Goal: Book appointment/travel/reservation

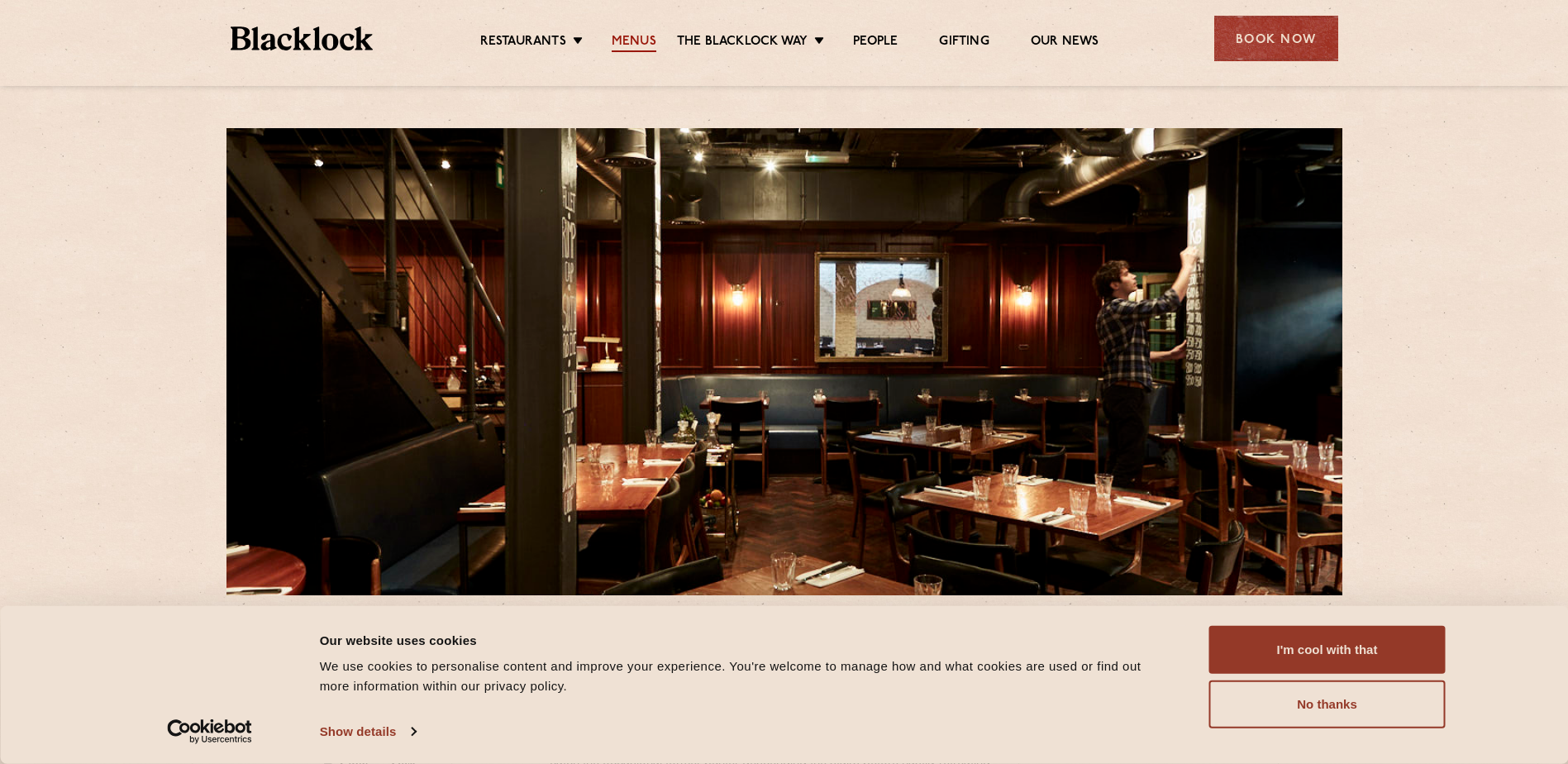
click at [647, 37] on link "Menus" at bounding box center [634, 43] width 44 height 18
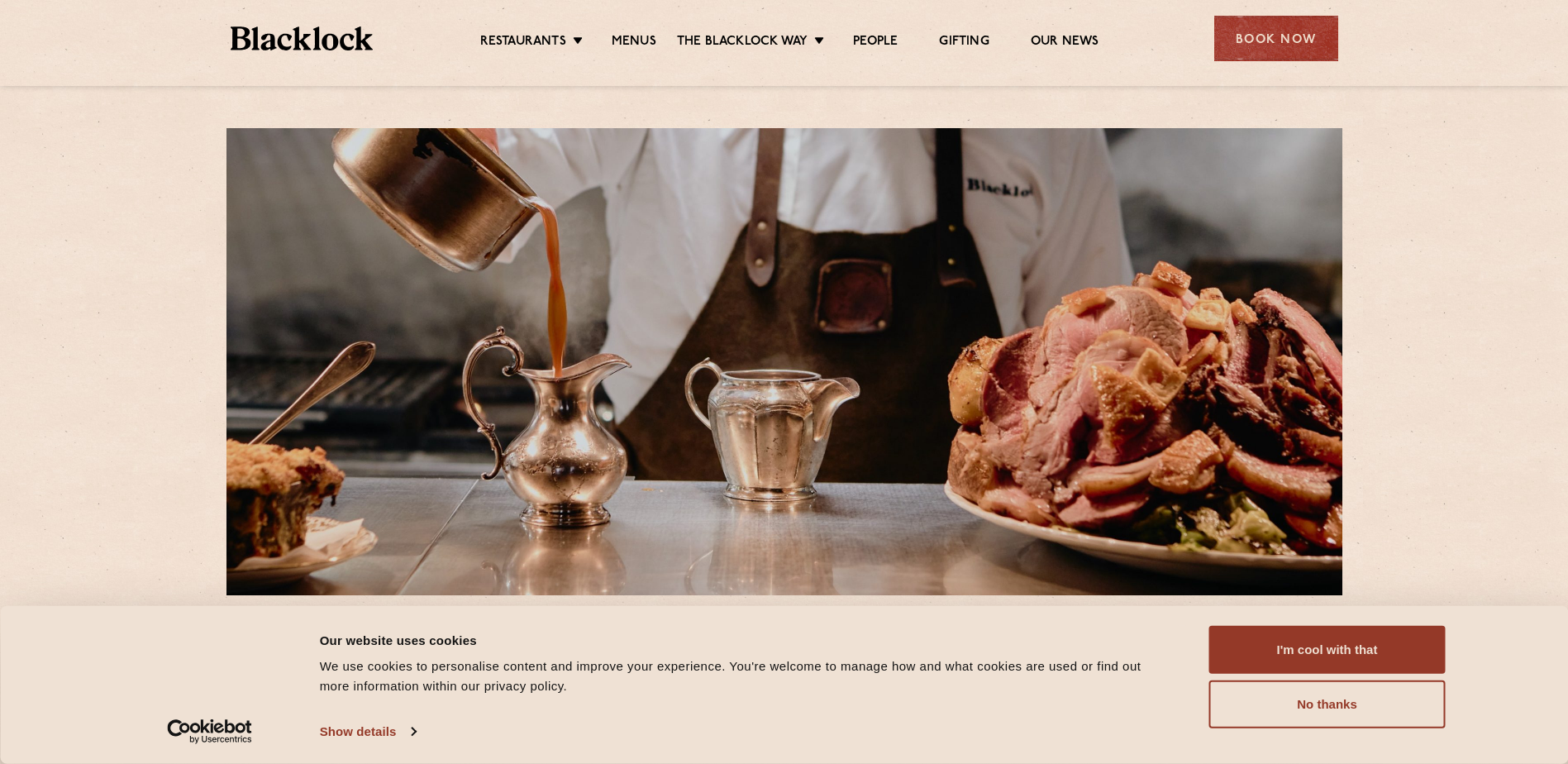
scroll to position [248, 0]
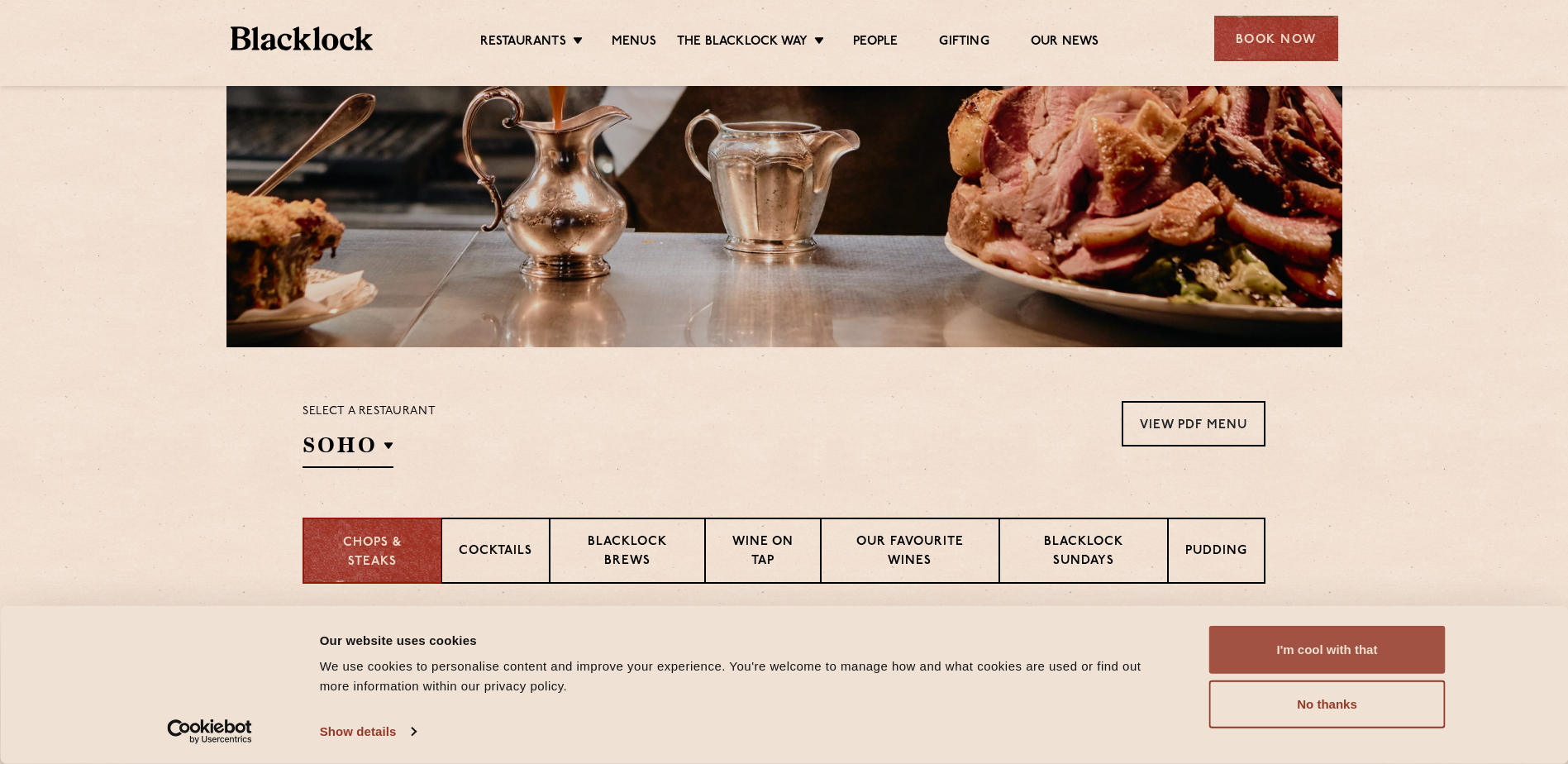
click at [1349, 649] on button "I'm cool with that" at bounding box center [1327, 649] width 236 height 48
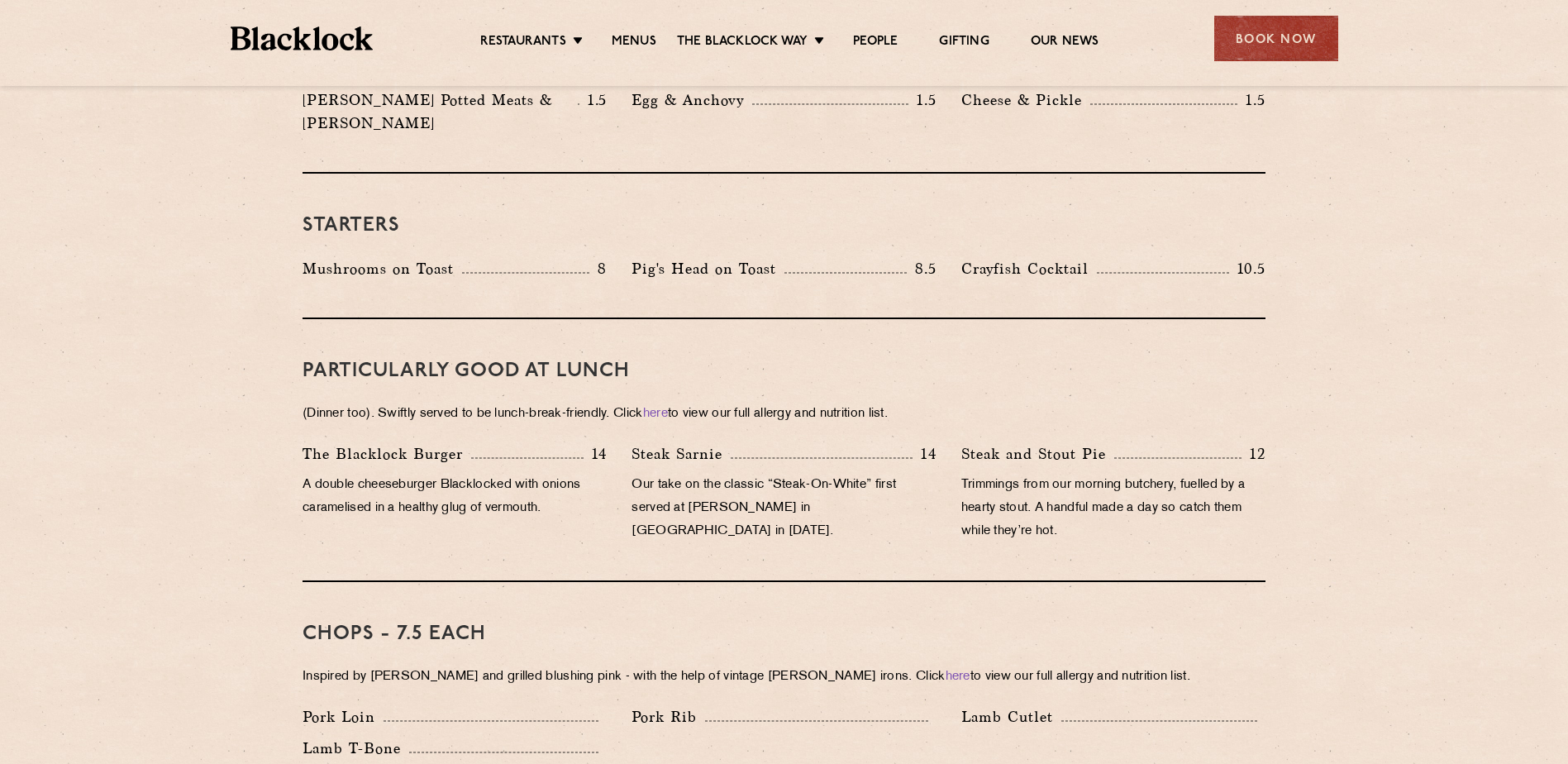
scroll to position [744, 0]
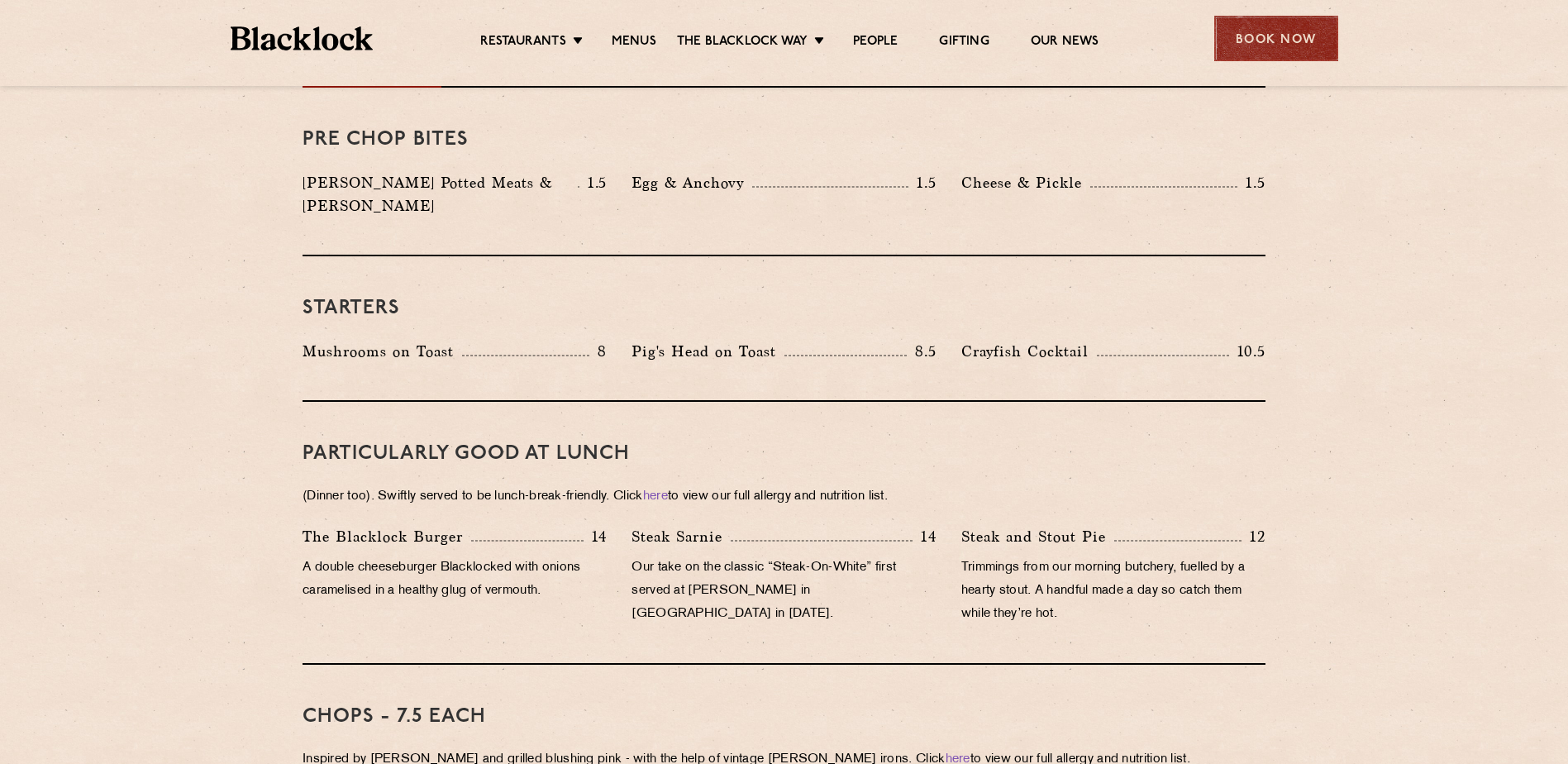
click at [1269, 43] on div "Book Now" at bounding box center [1276, 38] width 124 height 45
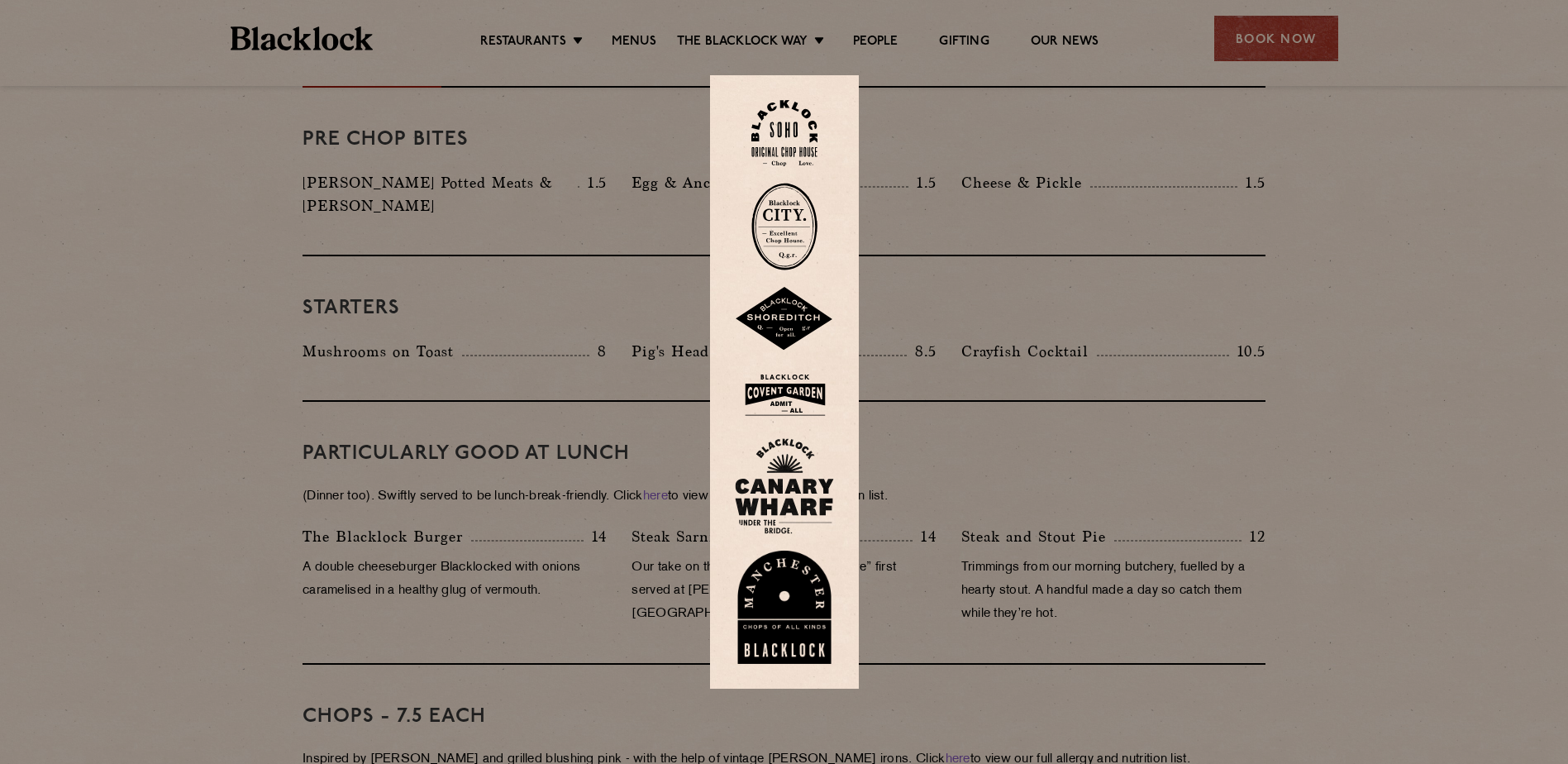
click at [795, 136] on img at bounding box center [784, 133] width 66 height 67
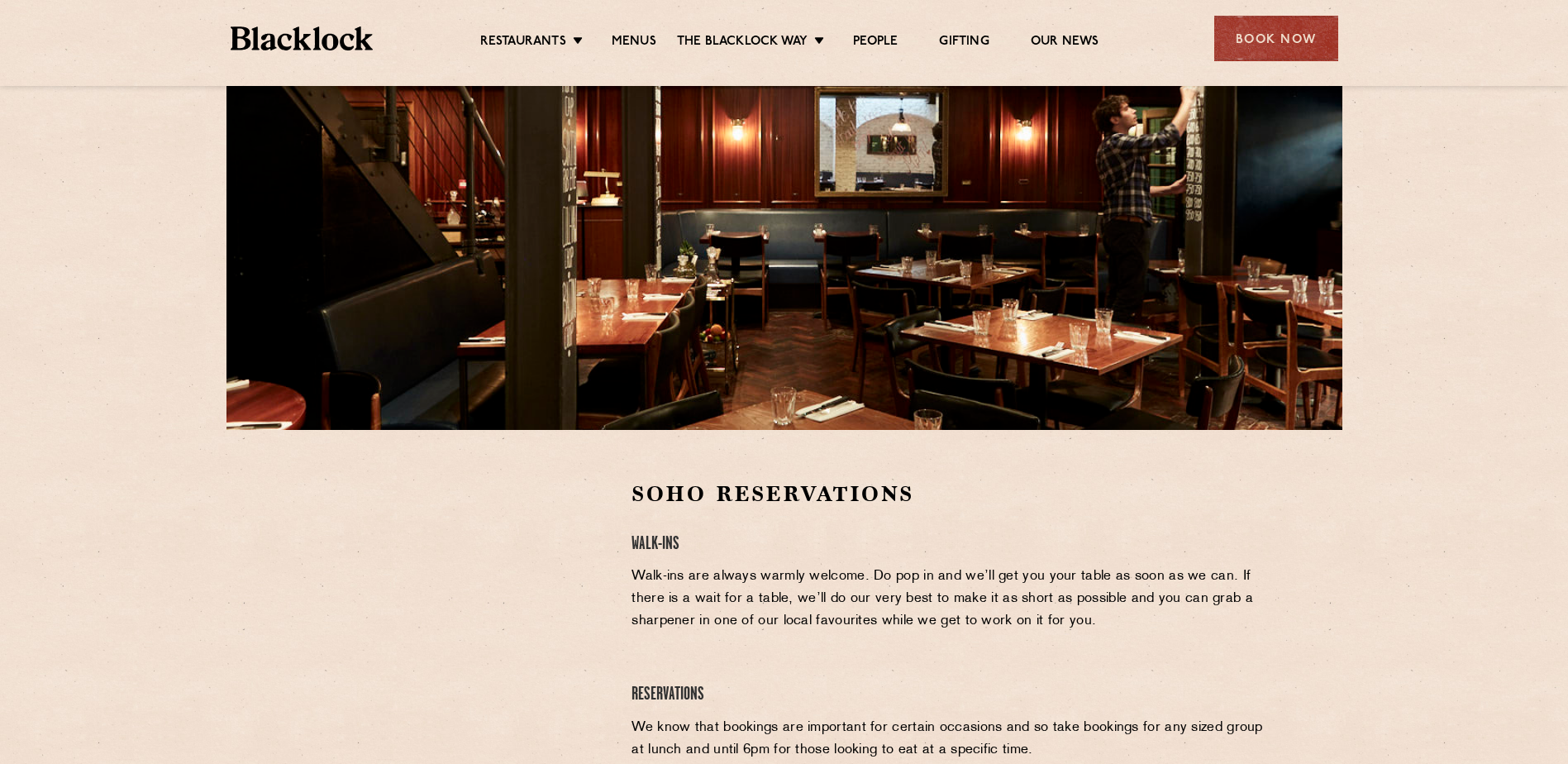
scroll to position [248, 0]
